Goal: Register for event/course

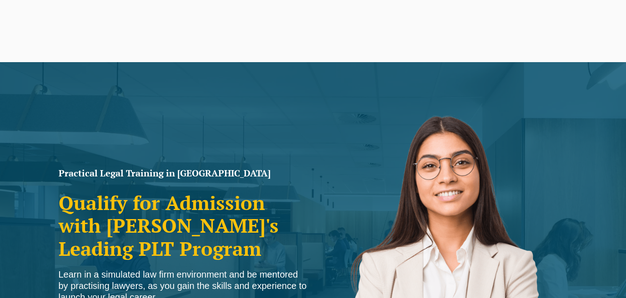
click at [433, 139] on img at bounding box center [442, 273] width 259 height 368
click at [567, 41] on body "Leo Cussen Centre for Law Search here Practical Legal Training Our Practical Le…" at bounding box center [313, 149] width 626 height 298
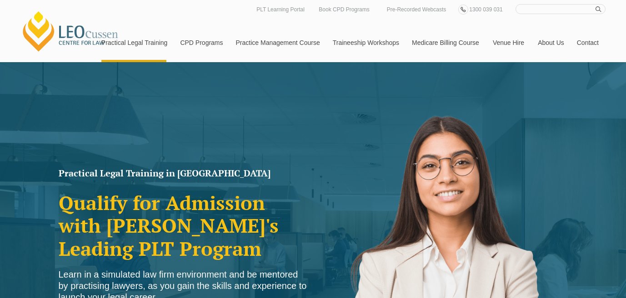
drag, startPoint x: 567, startPoint y: 41, endPoint x: 624, endPoint y: 2, distance: 69.6
click at [625, 18] on div "PLT Tour Step inside Leo Cussen and see Practical Legal Training in action! Joi…" at bounding box center [313, 149] width 626 height 298
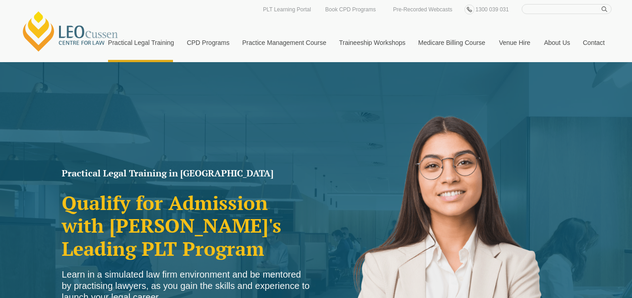
click at [621, 2] on div "PLT Tour Step inside Leo Cussen and see Practical Legal Training in action! Joi…" at bounding box center [316, 149] width 632 height 298
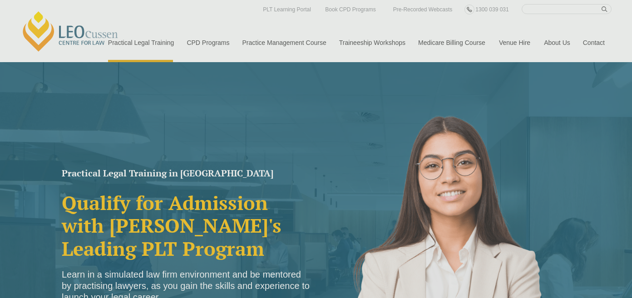
click at [601, 37] on div "PLT Tour Step inside Leo Cussen and see Practical Legal Training in action! Joi…" at bounding box center [316, 149] width 632 height 298
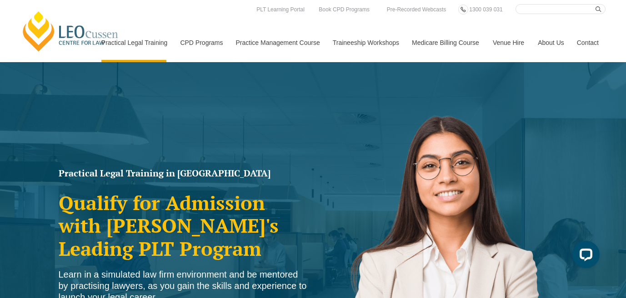
click at [455, 40] on link "Medicare Billing Course" at bounding box center [445, 42] width 81 height 39
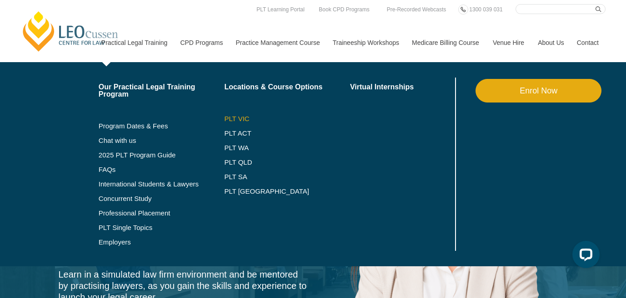
click at [227, 118] on link "PLT VIC" at bounding box center [287, 118] width 126 height 7
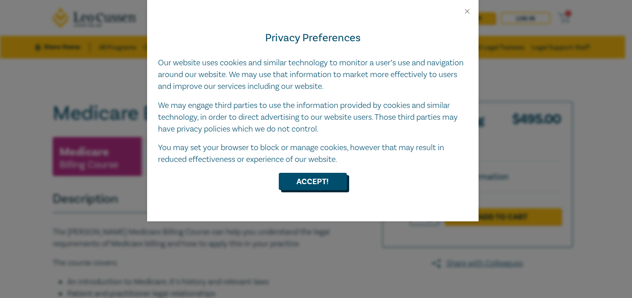
drag, startPoint x: 0, startPoint y: 0, endPoint x: 299, endPoint y: 177, distance: 347.9
click at [299, 165] on div "Privacy Preferences Our website uses cookies and similar technology to monitor …" at bounding box center [313, 118] width 332 height 206
click at [299, 177] on button "Accept!" at bounding box center [313, 181] width 68 height 17
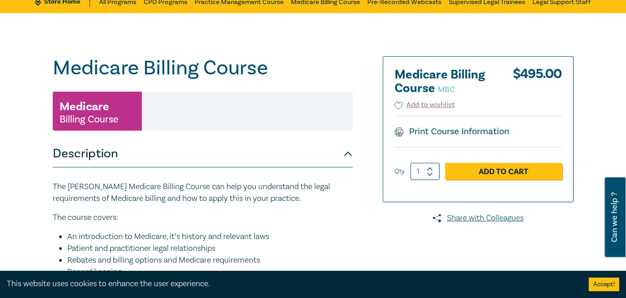
scroll to position [40, 0]
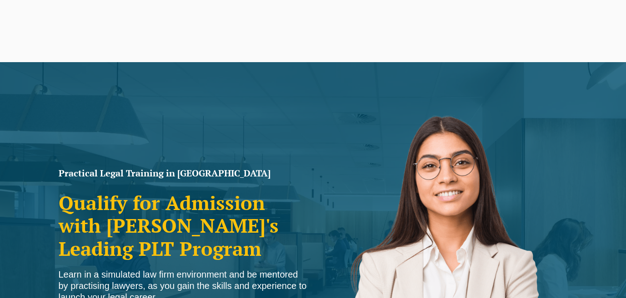
drag, startPoint x: 0, startPoint y: 0, endPoint x: 154, endPoint y: 207, distance: 258.1
